Goal: Navigation & Orientation: Find specific page/section

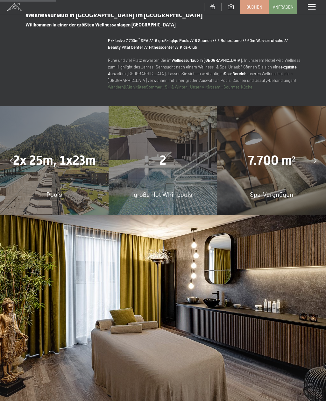
scroll to position [444, 0]
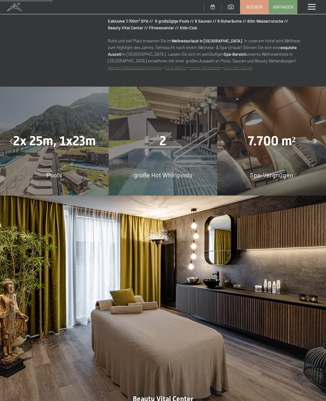
click at [27, 177] on div "Pools" at bounding box center [54, 174] width 109 height 9
click at [33, 169] on div "2x 25m, 1x23m Pools" at bounding box center [54, 141] width 109 height 109
click at [41, 145] on span "2x 25m, 1x23m" at bounding box center [54, 140] width 83 height 15
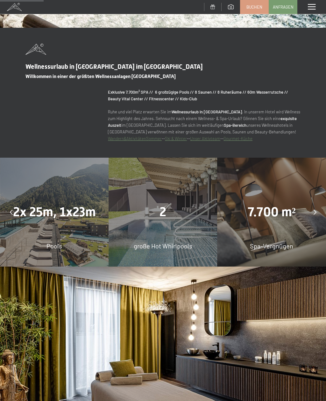
scroll to position [364, 0]
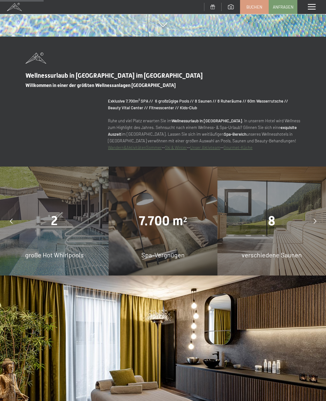
click at [315, 10] on div "Menü" at bounding box center [312, 7] width 29 height 14
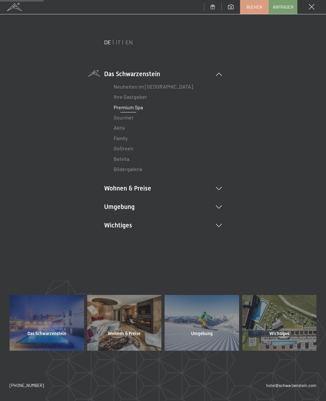
click at [118, 99] on link "Ihre Gastgeber" at bounding box center [130, 97] width 33 height 6
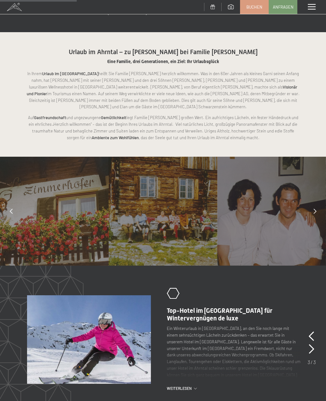
scroll to position [337, 0]
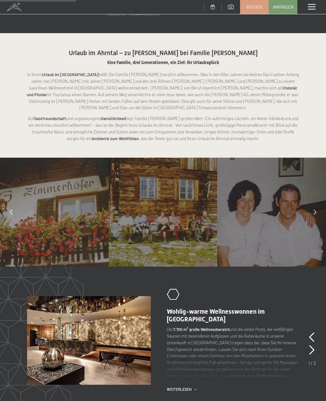
click at [314, 204] on div at bounding box center [315, 212] width 16 height 16
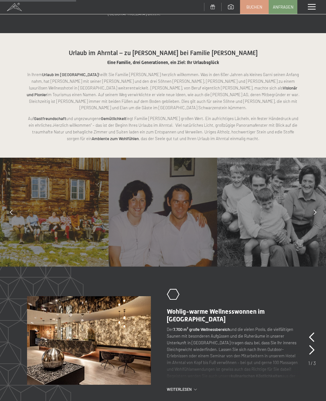
click at [314, 210] on icon at bounding box center [315, 212] width 3 height 5
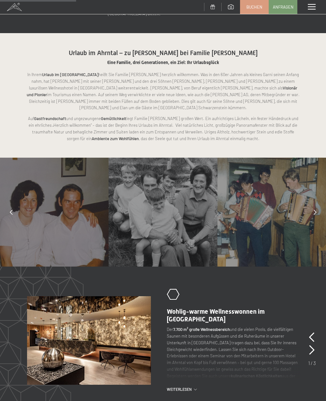
click at [309, 204] on div at bounding box center [315, 212] width 16 height 16
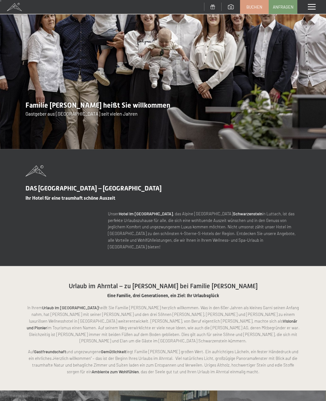
scroll to position [0, 0]
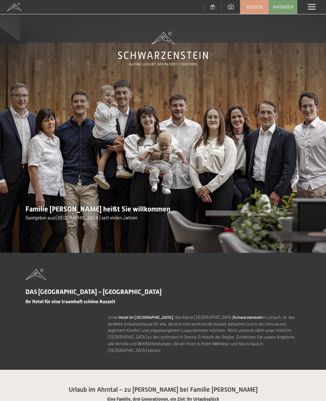
click at [315, 3] on div "Menü" at bounding box center [312, 7] width 29 height 14
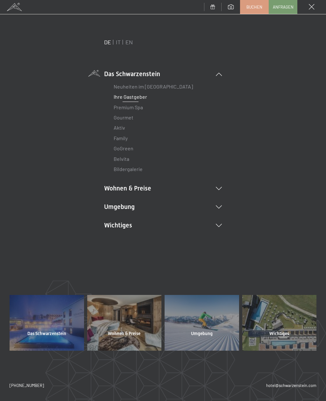
click at [119, 87] on link "Neuheiten im [GEOGRAPHIC_DATA]" at bounding box center [153, 86] width 79 height 6
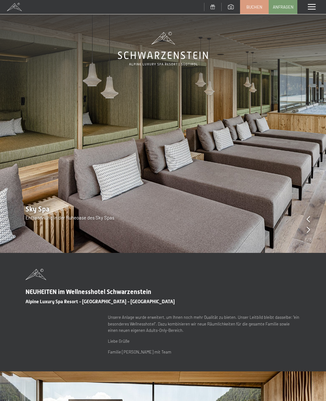
click at [313, 4] on span at bounding box center [312, 7] width 8 height 6
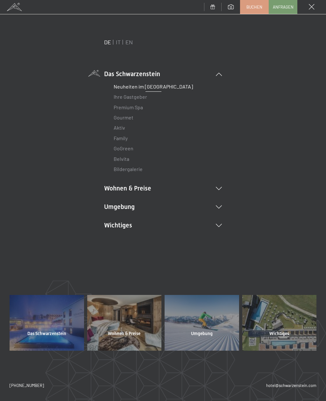
click at [115, 109] on link "Premium Spa" at bounding box center [128, 107] width 29 height 6
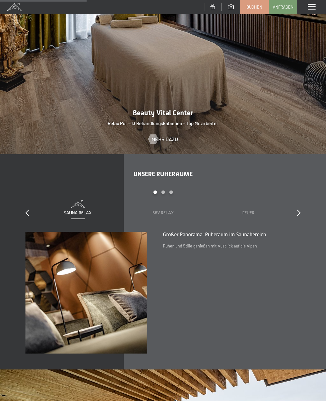
scroll to position [709, 0]
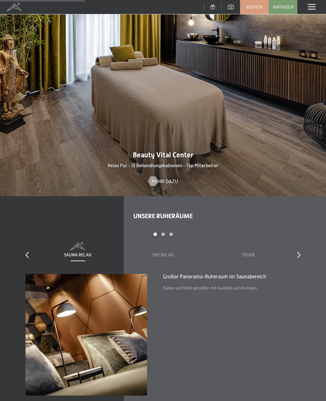
click at [312, 4] on span at bounding box center [312, 7] width 8 height 6
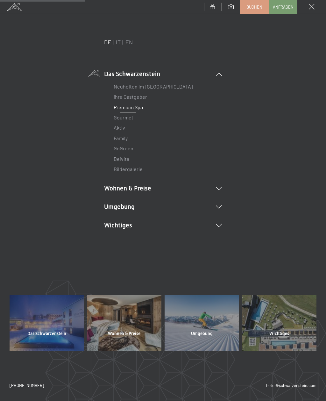
click at [117, 170] on link "Bildergalerie" at bounding box center [128, 169] width 29 height 6
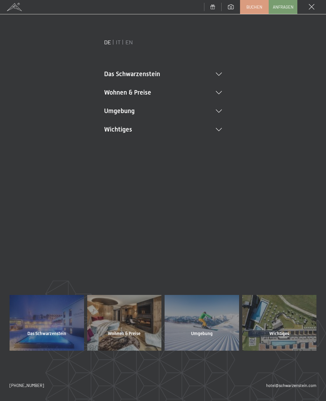
scroll to position [0, 0]
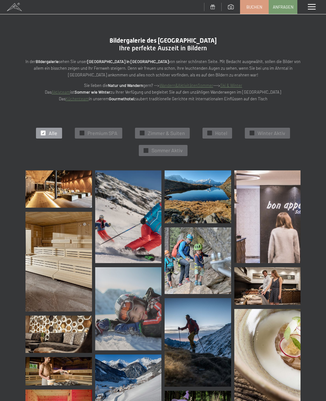
click at [310, 8] on span at bounding box center [312, 7] width 8 height 6
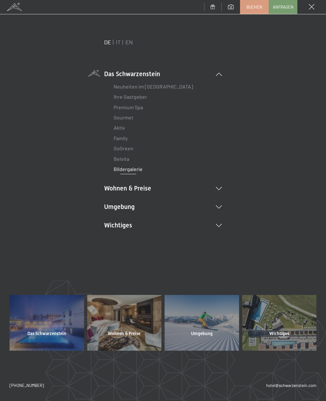
click at [110, 187] on li "Wohnen & Preise Inklusivleistungen [PERSON_NAME] & Preise Liste Angebote Liste …" at bounding box center [163, 188] width 118 height 9
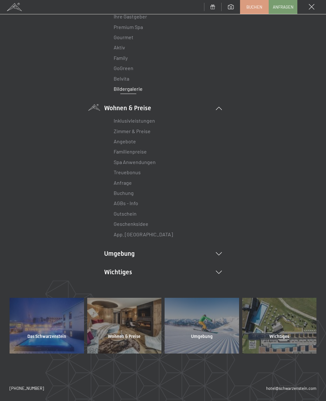
click at [108, 252] on li "Umgebung Das Ahrntal Ski & Winter Skifahren Skischule Wandern & Sommer Wandern …" at bounding box center [163, 253] width 118 height 9
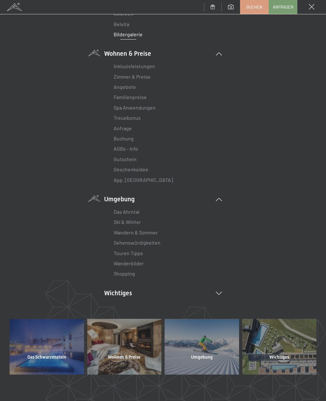
scroll to position [135, 0]
click at [108, 291] on li "Wichtiges Lage & Anreise Online bezahlen Webcam & Wetter Downloads" at bounding box center [163, 292] width 118 height 9
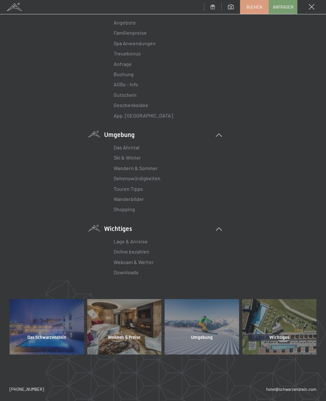
scroll to position [199, 0]
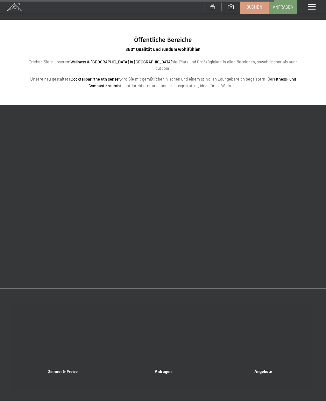
scroll to position [1268, 0]
